Goal: Information Seeking & Learning: Learn about a topic

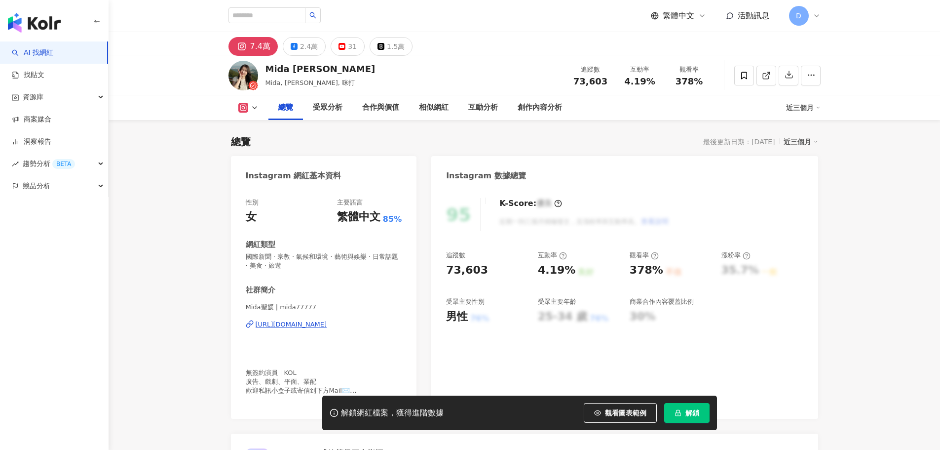
click at [691, 406] on button "解鎖" at bounding box center [686, 413] width 45 height 20
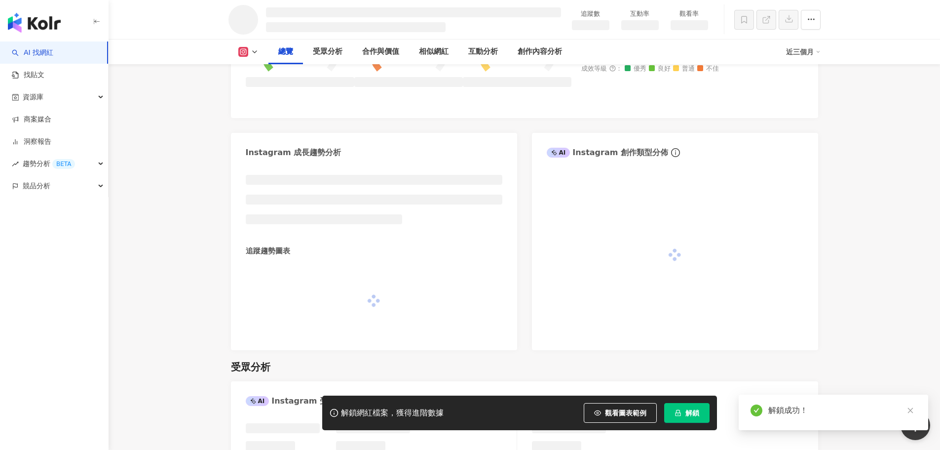
scroll to position [383, 0]
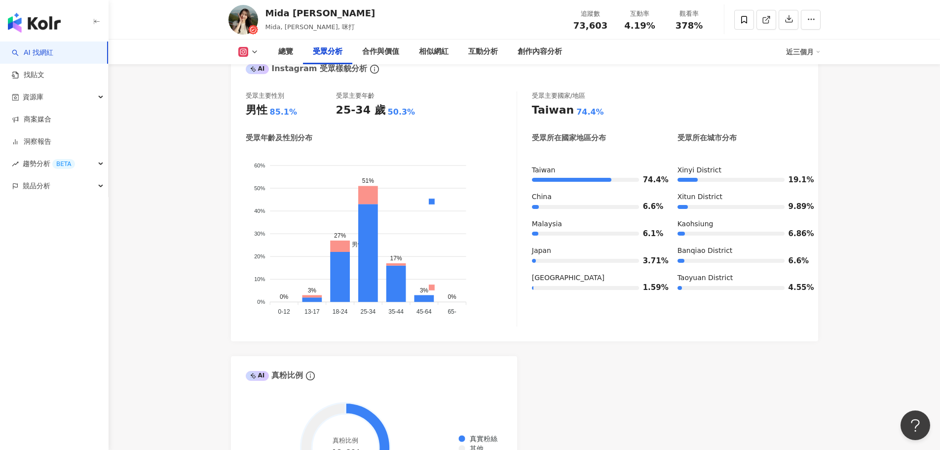
scroll to position [900, 0]
